Goal: Information Seeking & Learning: Learn about a topic

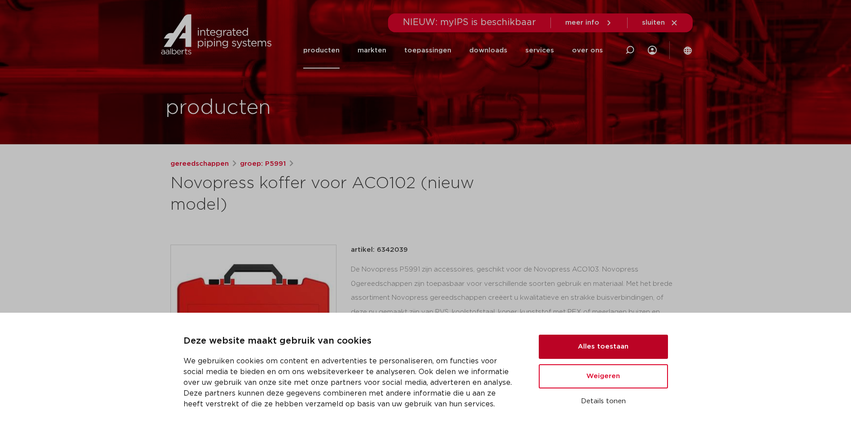
click at [598, 348] on button "Alles toestaan" at bounding box center [603, 347] width 129 height 24
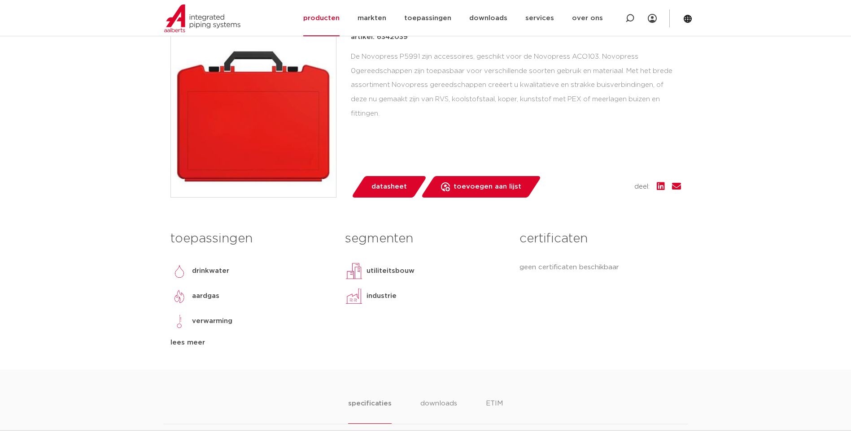
scroll to position [202, 0]
